Goal: Transaction & Acquisition: Download file/media

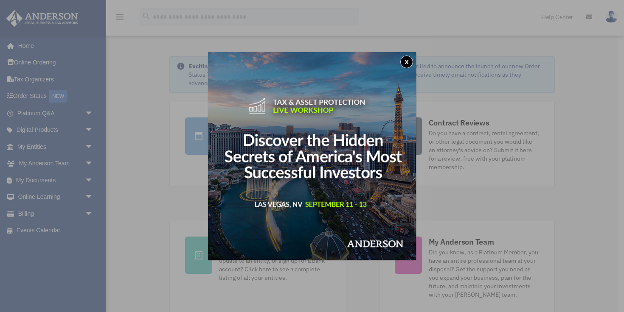
click at [406, 62] on button "x" at bounding box center [406, 62] width 13 height 13
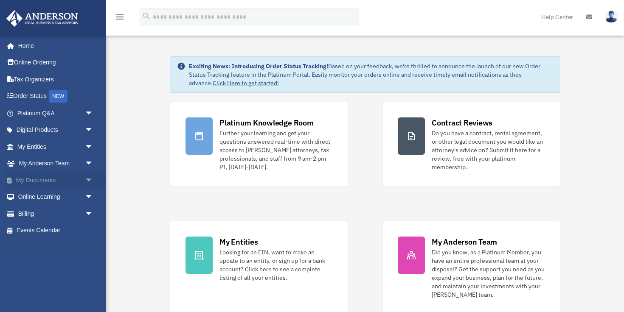
click at [37, 182] on link "My Documents arrow_drop_down" at bounding box center [56, 180] width 100 height 17
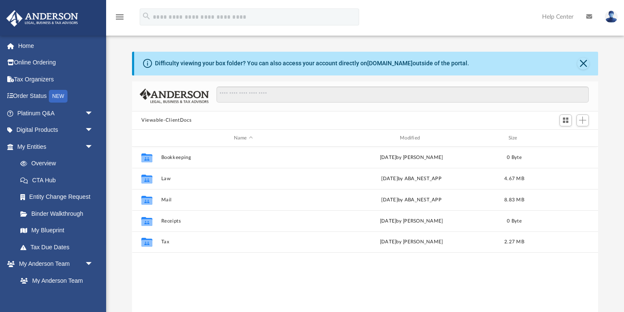
scroll to position [193, 466]
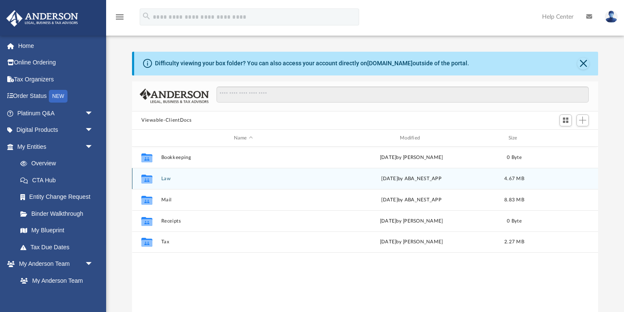
click at [146, 180] on icon "grid" at bounding box center [146, 179] width 11 height 9
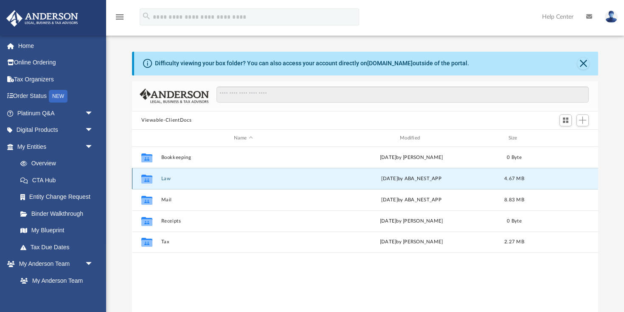
click at [146, 180] on icon "grid" at bounding box center [146, 179] width 11 height 9
click at [165, 178] on button "Law" at bounding box center [243, 179] width 164 height 6
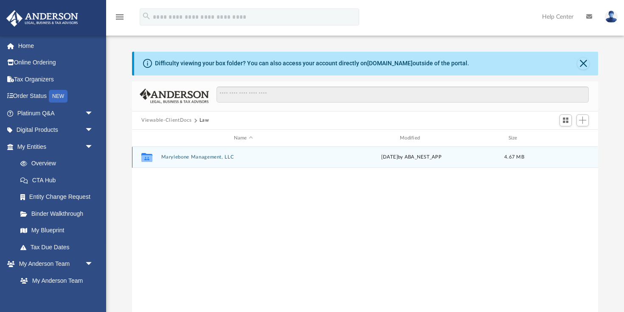
click at [187, 159] on button "Marylebone Management, LLC" at bounding box center [243, 158] width 164 height 6
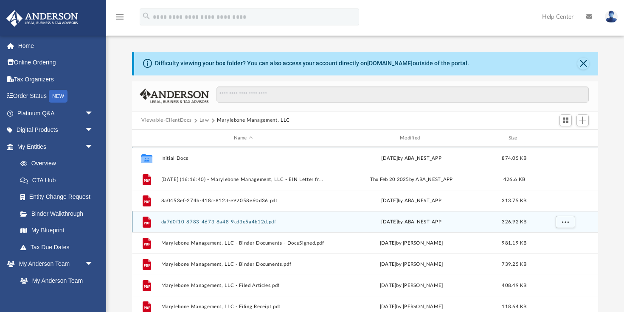
scroll to position [21, 0]
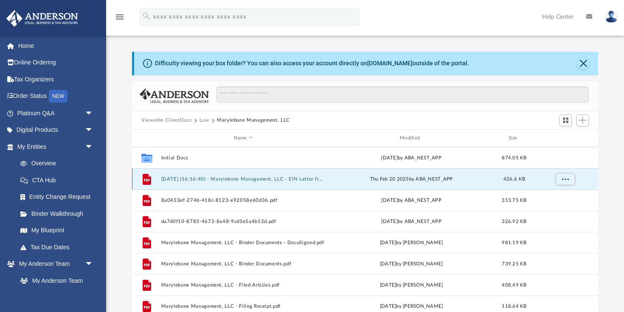
click at [250, 180] on button "2025.02.20 (16:16:40) - Marylebone Management, LLC - EIN Letter from IRS.pdf" at bounding box center [243, 180] width 164 height 6
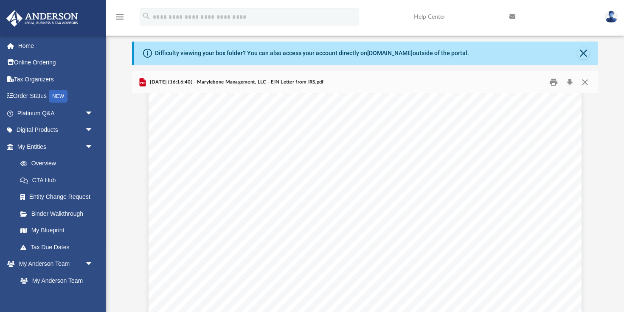
scroll to position [0, 0]
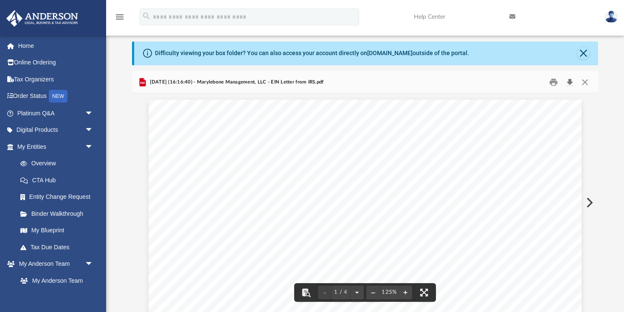
click at [569, 80] on button "Download" at bounding box center [569, 82] width 15 height 13
